Goal: Information Seeking & Learning: Find specific page/section

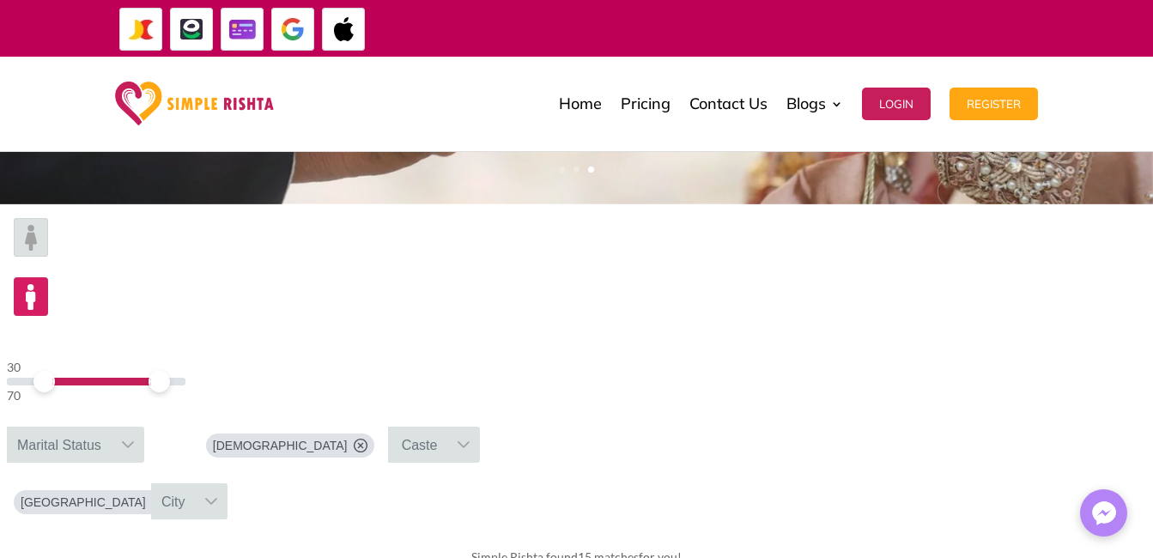
scroll to position [19, 3]
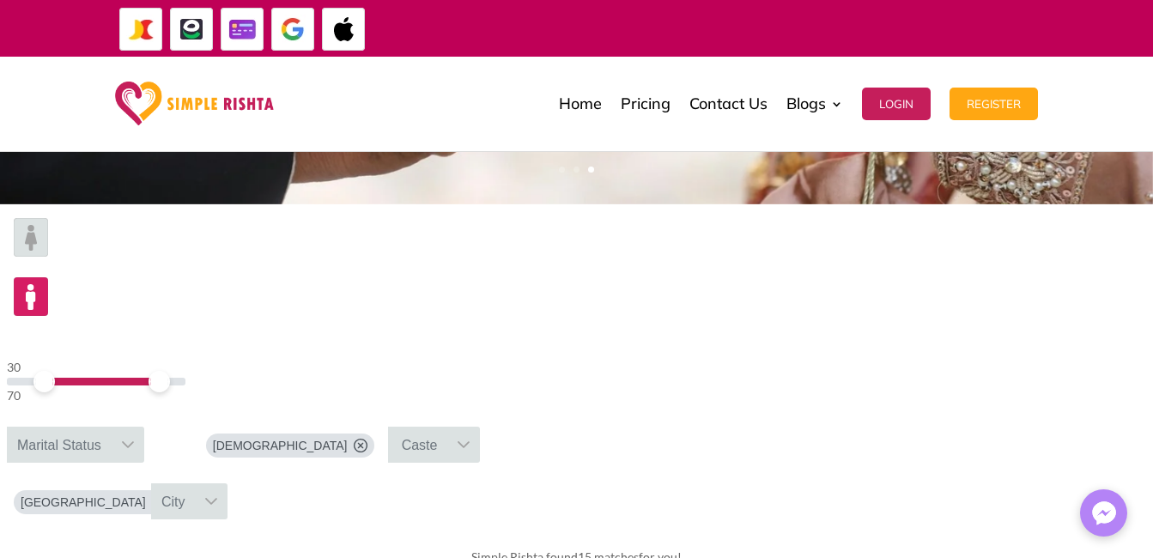
click at [166, 495] on icon at bounding box center [160, 502] width 14 height 14
click at [99, 494] on icon at bounding box center [92, 501] width 14 height 14
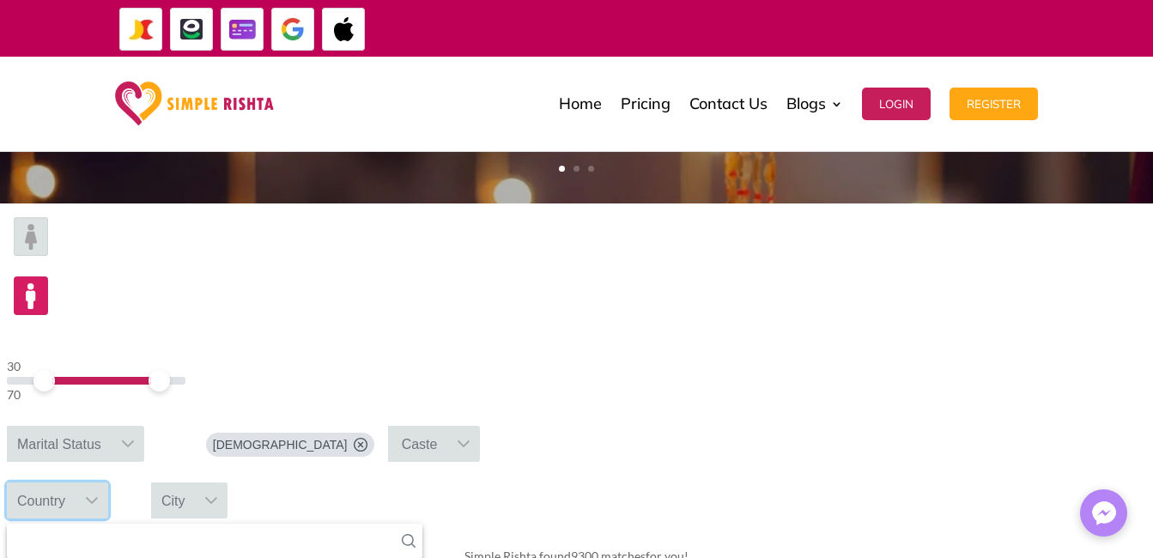
click at [415, 534] on icon at bounding box center [409, 541] width 14 height 14
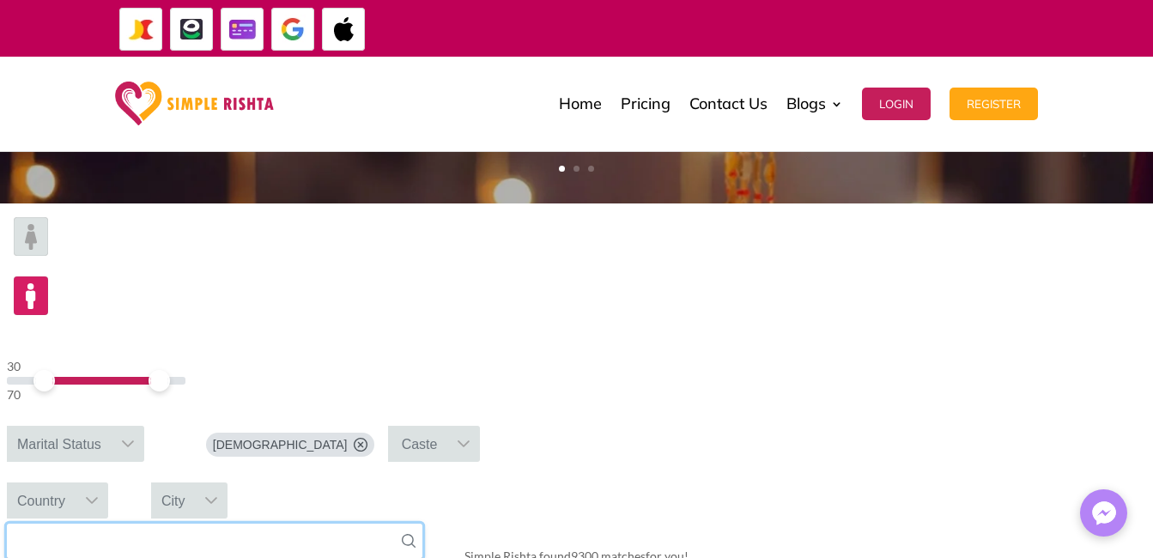
click at [422, 524] on input "text" at bounding box center [214, 541] width 415 height 35
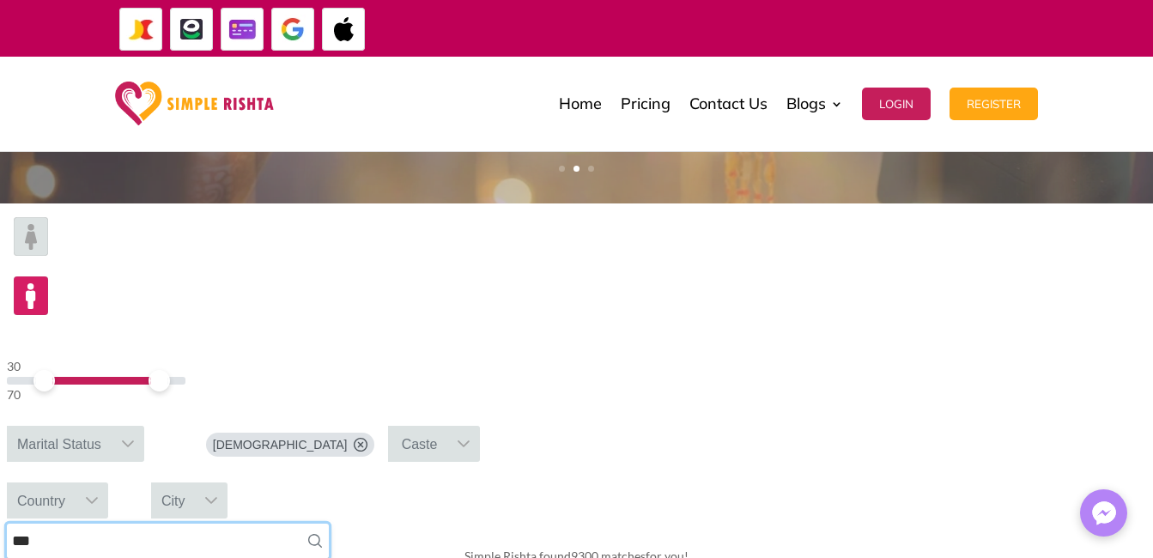
type input "***"
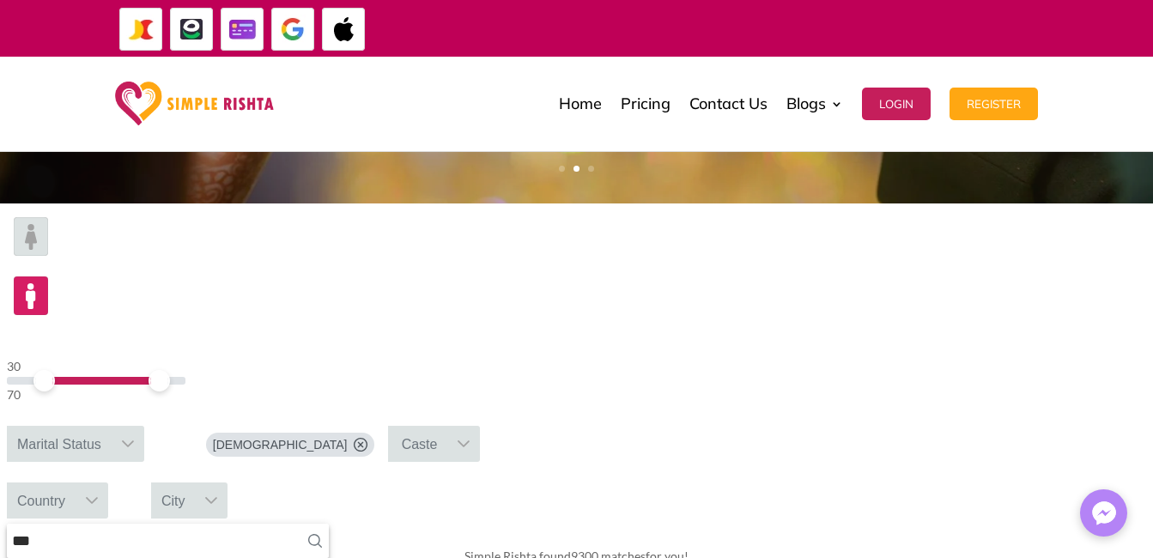
click at [209, 497] on icon at bounding box center [203, 500] width 12 height 7
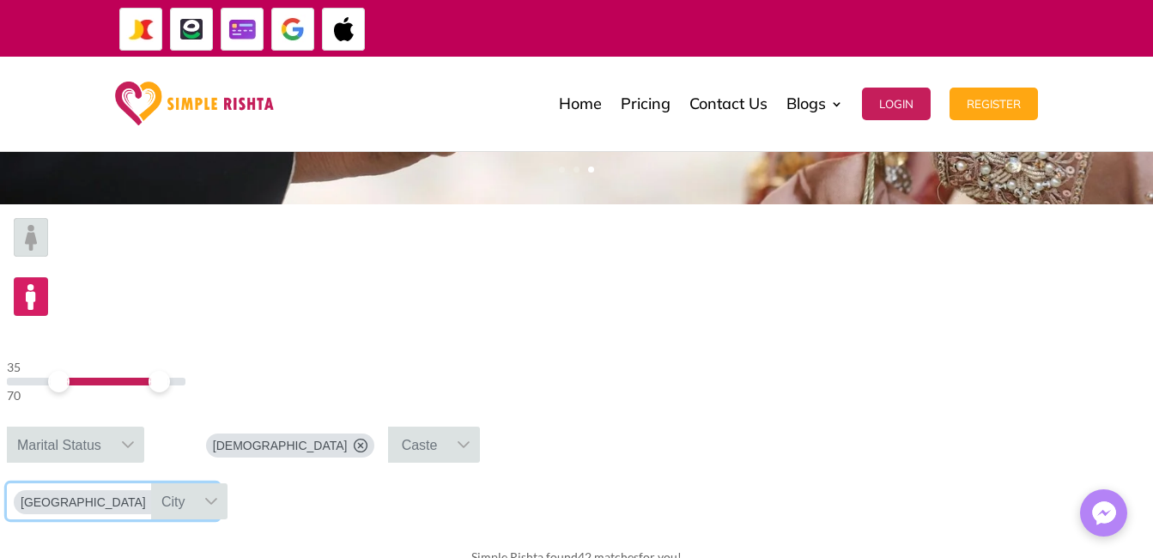
click at [70, 371] on span at bounding box center [58, 381] width 21 height 21
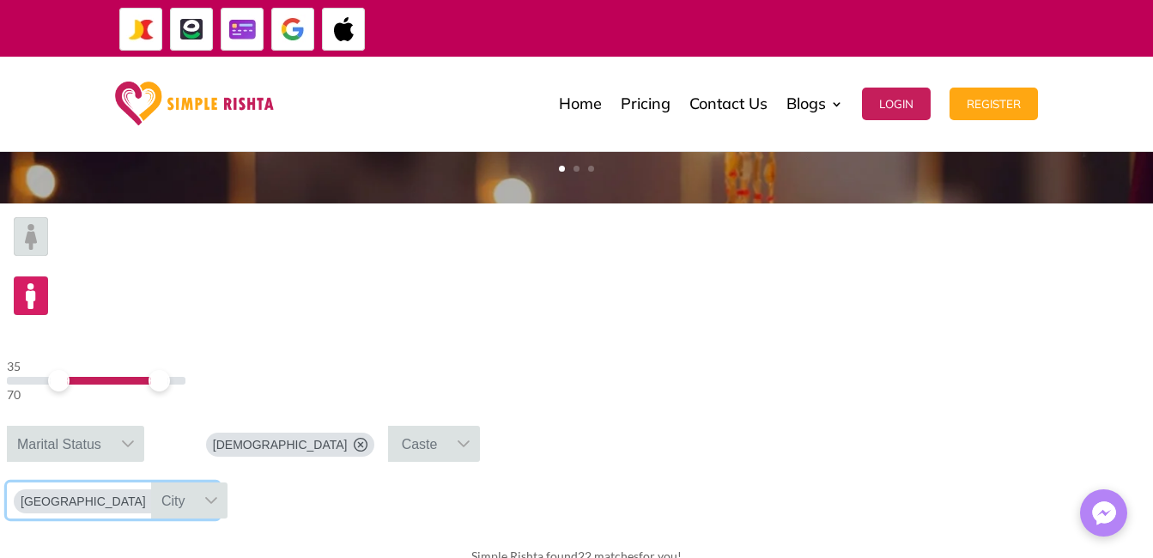
click at [135, 437] on icon at bounding box center [128, 444] width 14 height 14
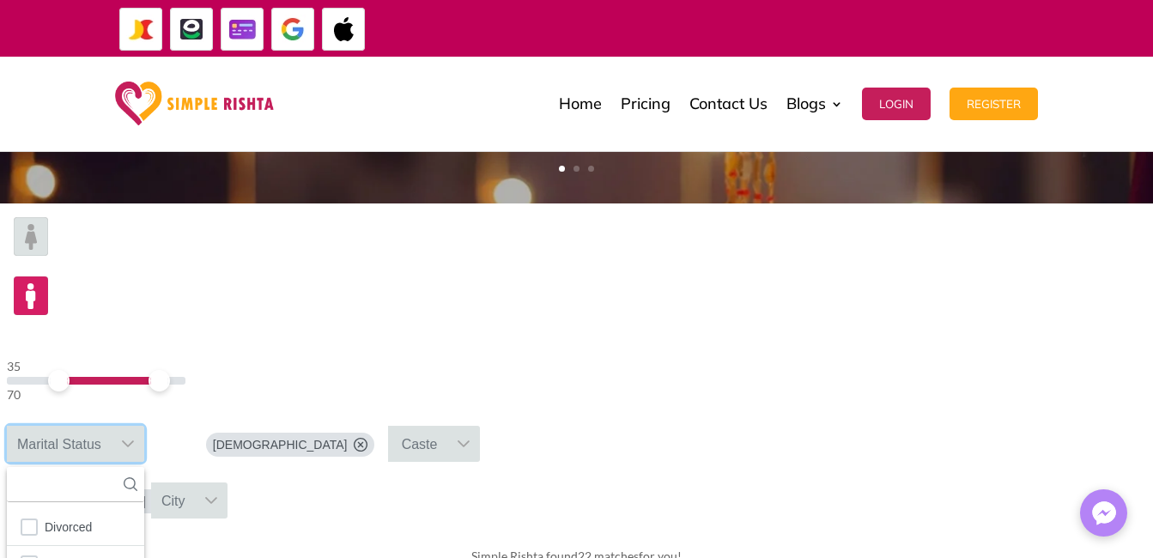
scroll to position [19, 3]
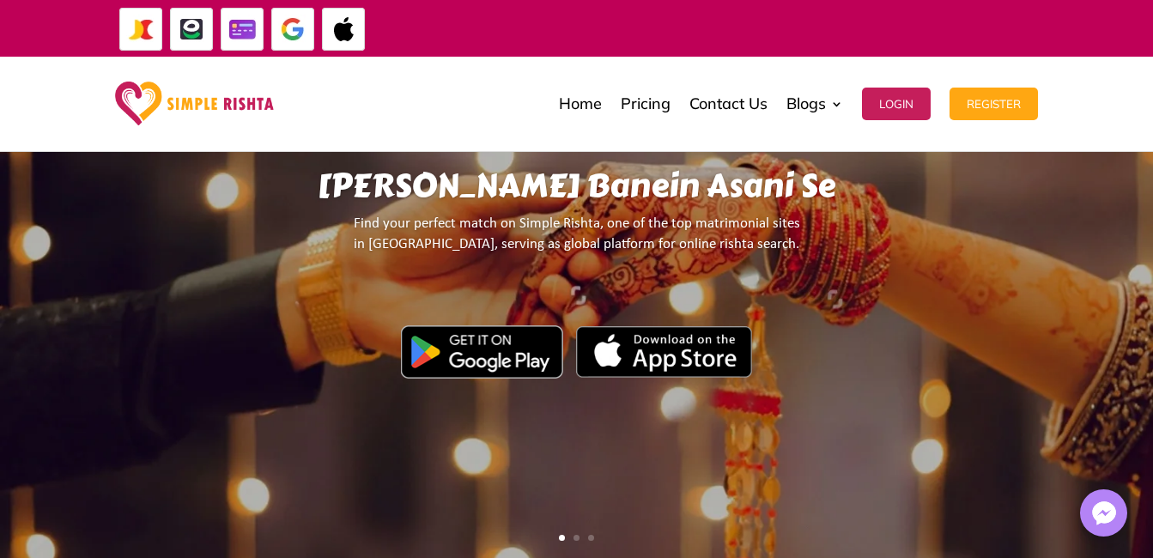
scroll to position [0, 0]
